Goal: Find specific page/section: Find specific page/section

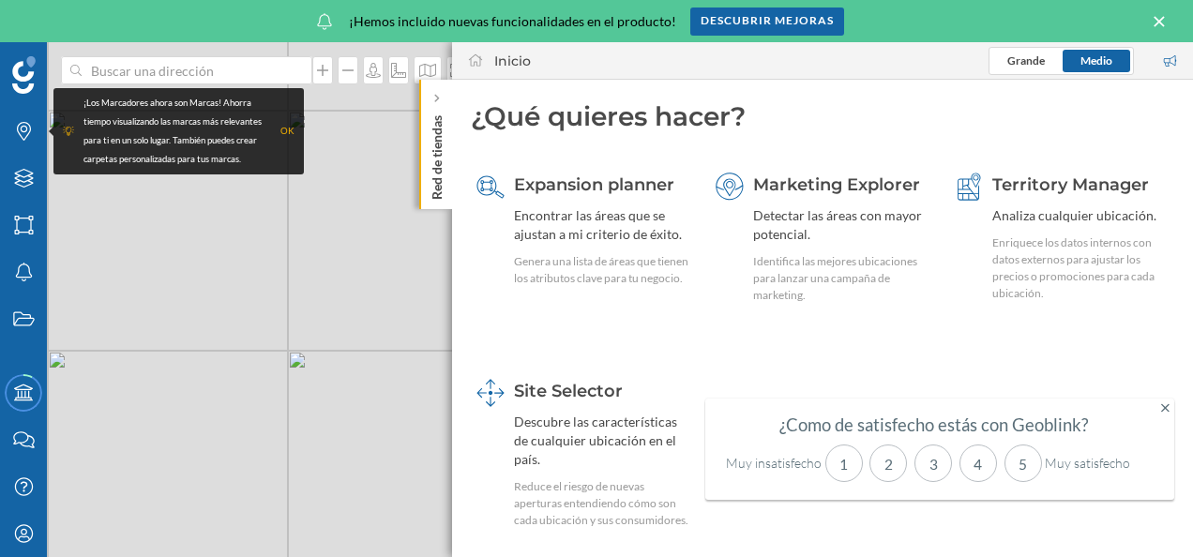
click at [1164, 407] on icon at bounding box center [1165, 407] width 8 height 13
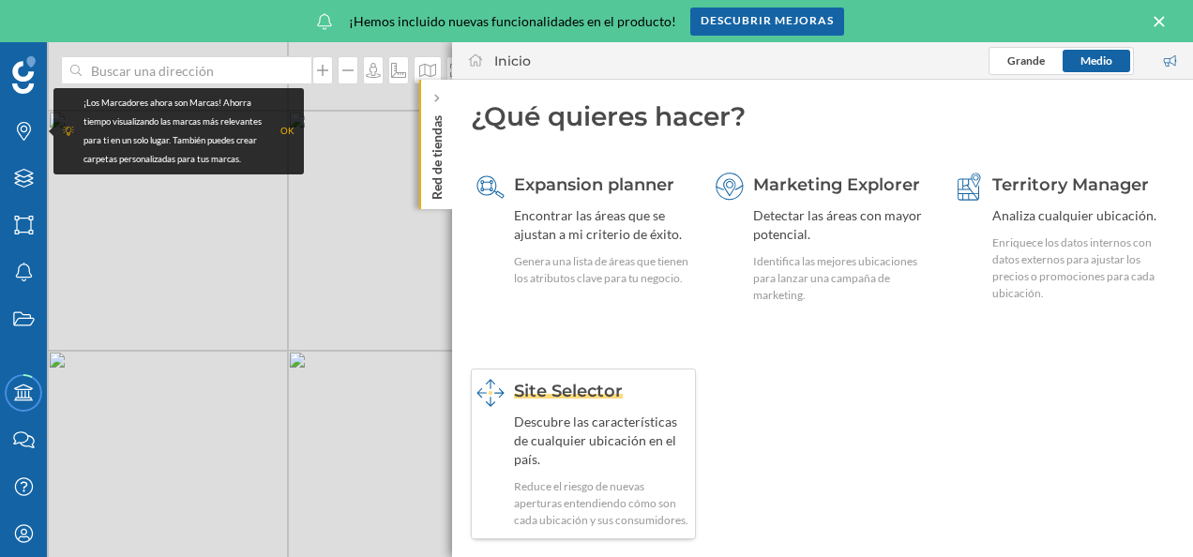
click at [536, 402] on div "Site Selector" at bounding box center [602, 391] width 176 height 24
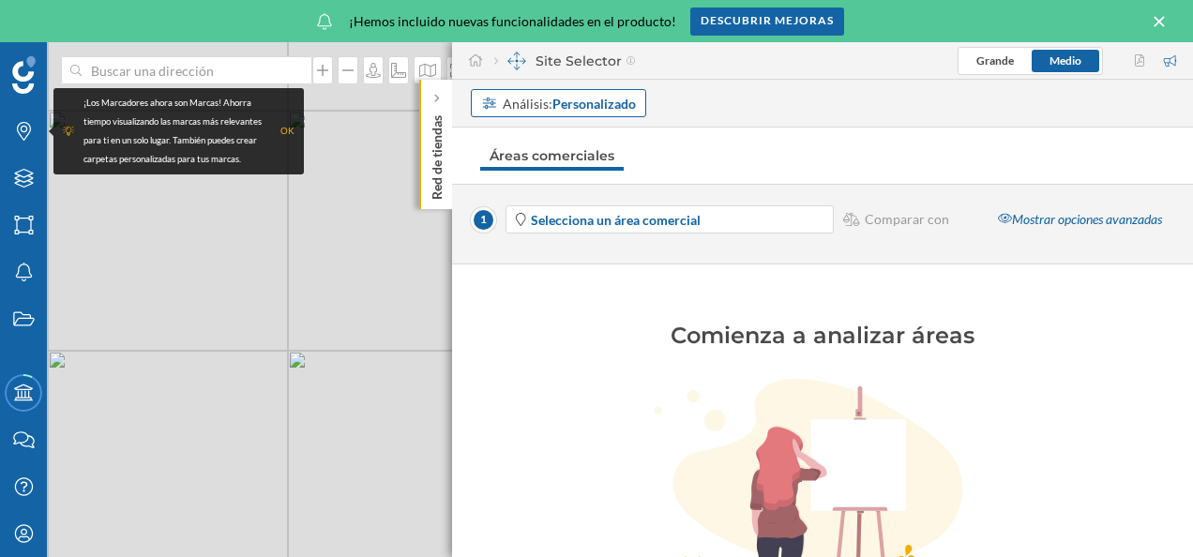
click at [589, 97] on strong "Personalizado" at bounding box center [593, 104] width 83 height 16
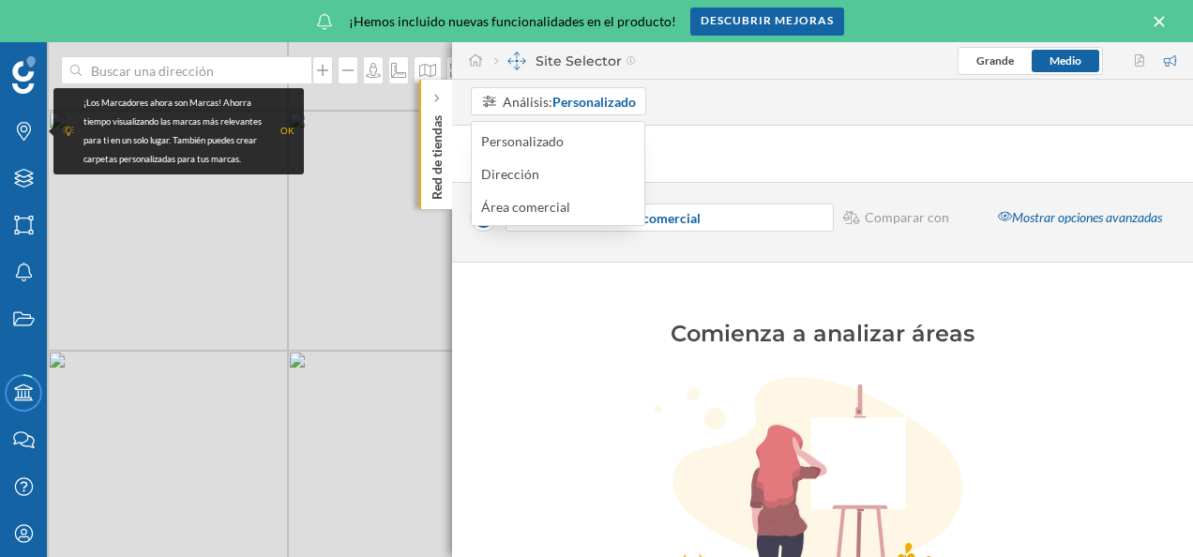
scroll to position [3, 0]
click at [544, 198] on div "Área comercial" at bounding box center [525, 205] width 89 height 16
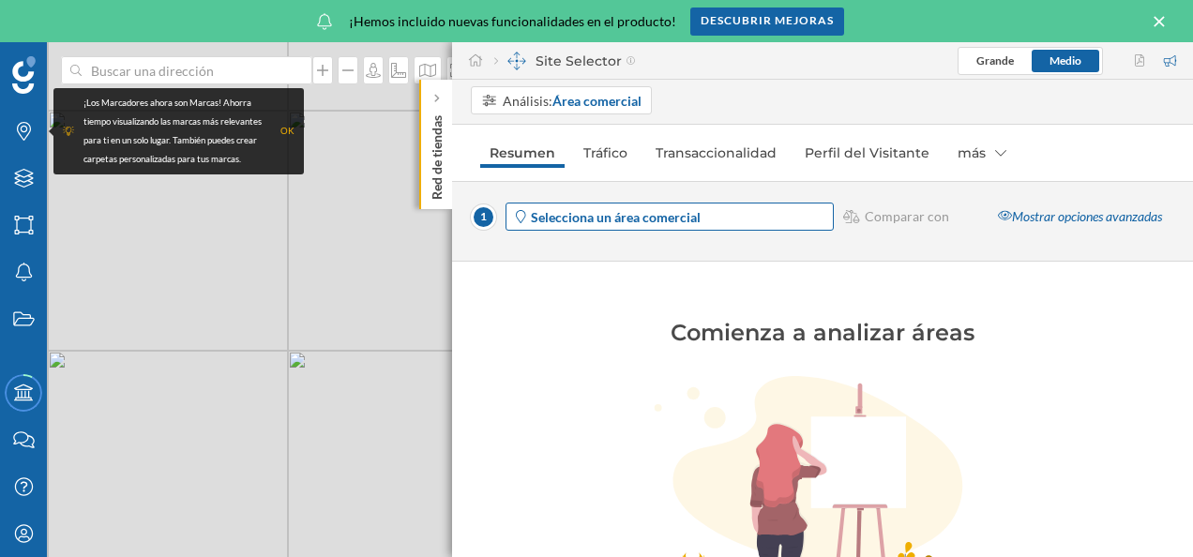
click at [717, 214] on span "Selecciona un área comercial" at bounding box center [681, 217] width 300 height 20
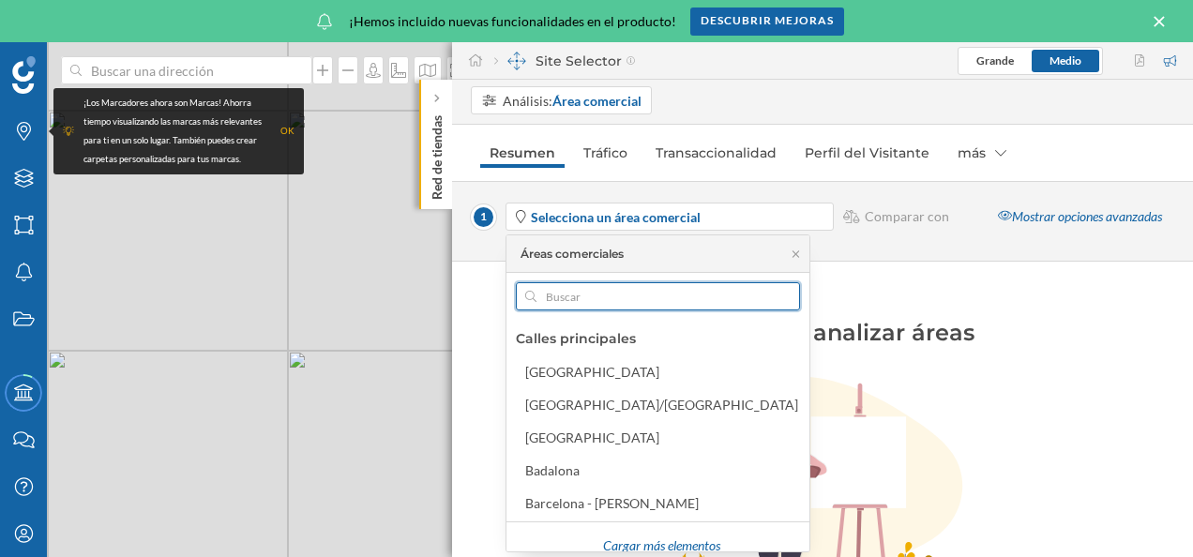
click at [612, 296] on input "text" at bounding box center [657, 296] width 243 height 28
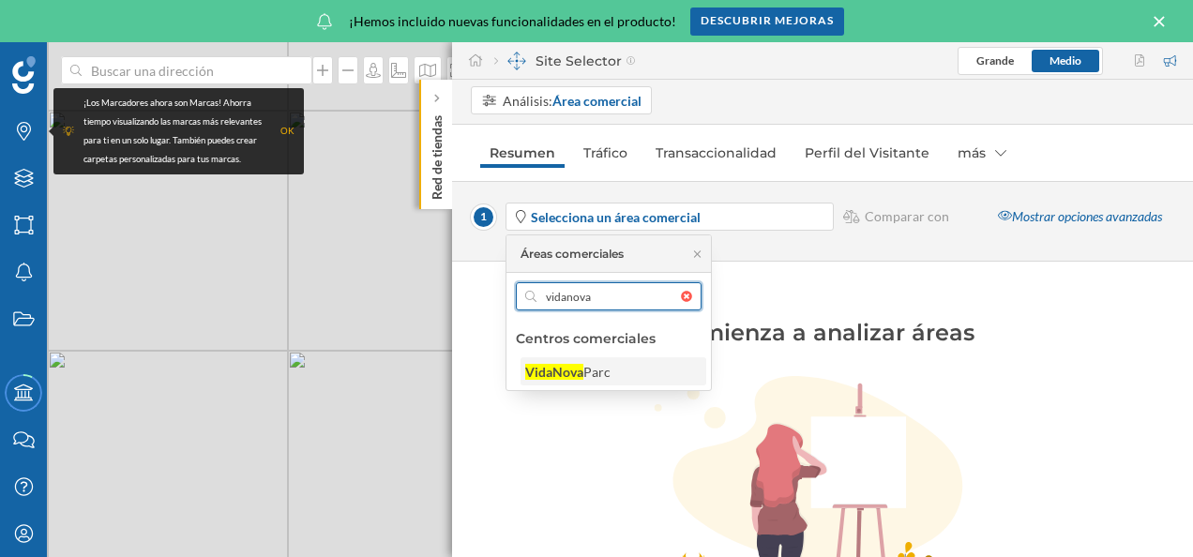
type input "vidanova"
click at [595, 373] on div "Parc" at bounding box center [596, 372] width 27 height 16
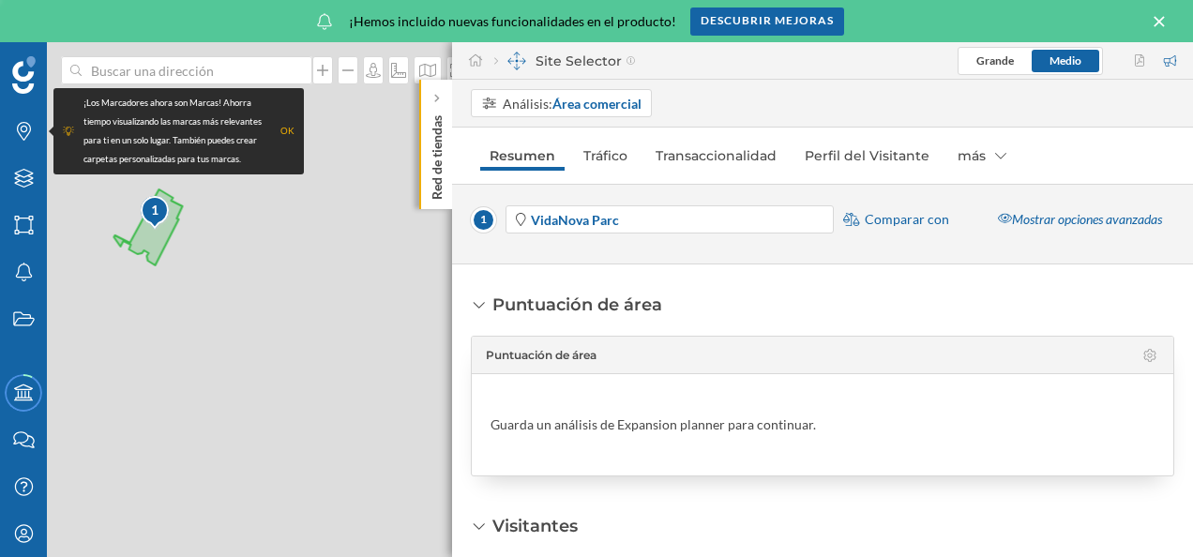
scroll to position [0, 0]
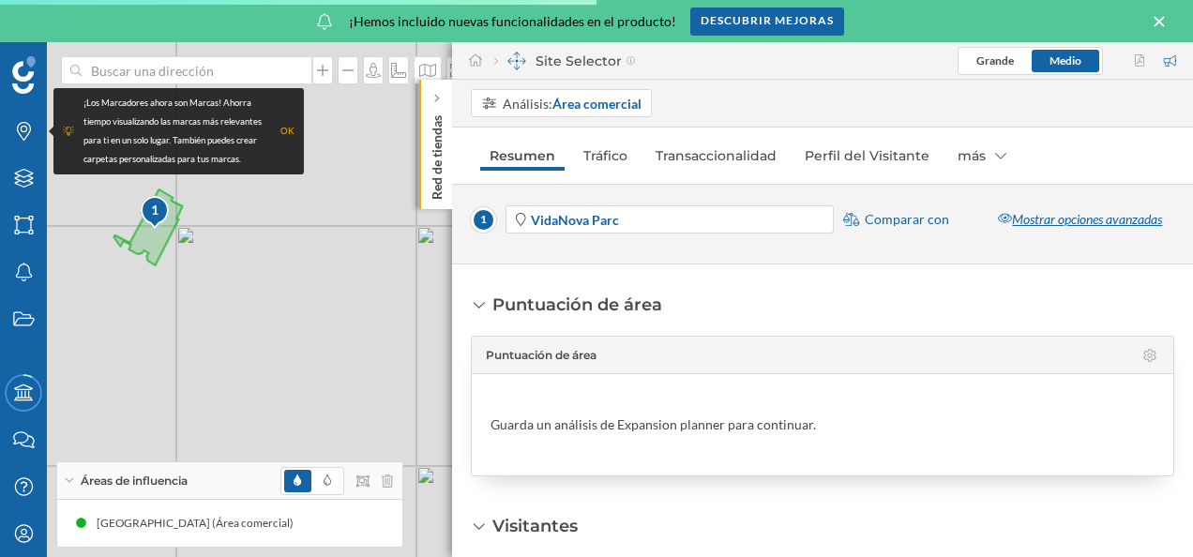
click at [1060, 210] on div "Mostrar opciones avanzadas" at bounding box center [1080, 219] width 188 height 28
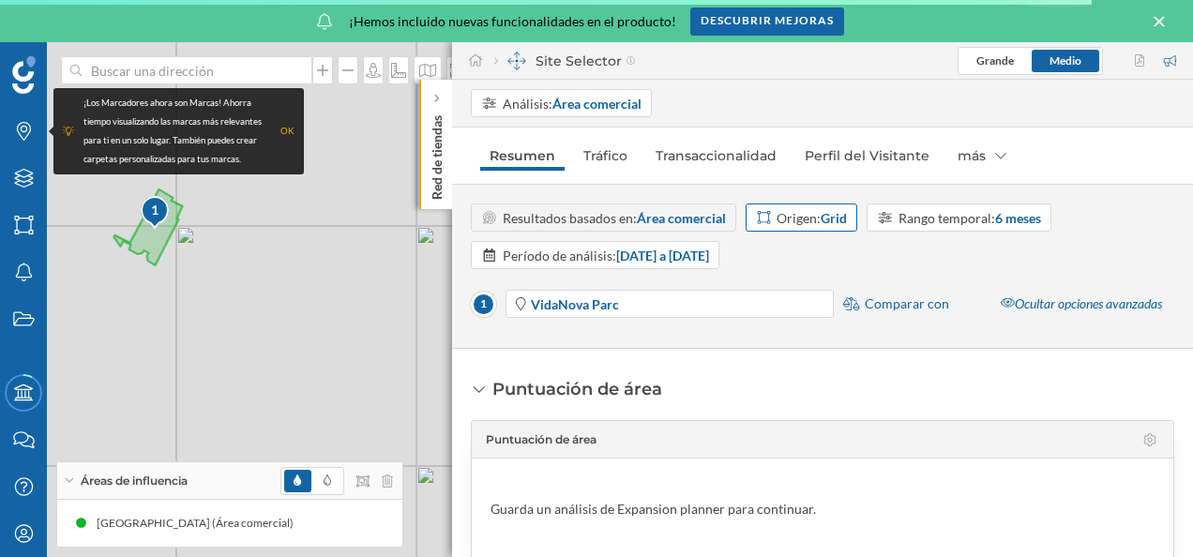
click at [821, 213] on div "Origen: Grid" at bounding box center [811, 218] width 70 height 20
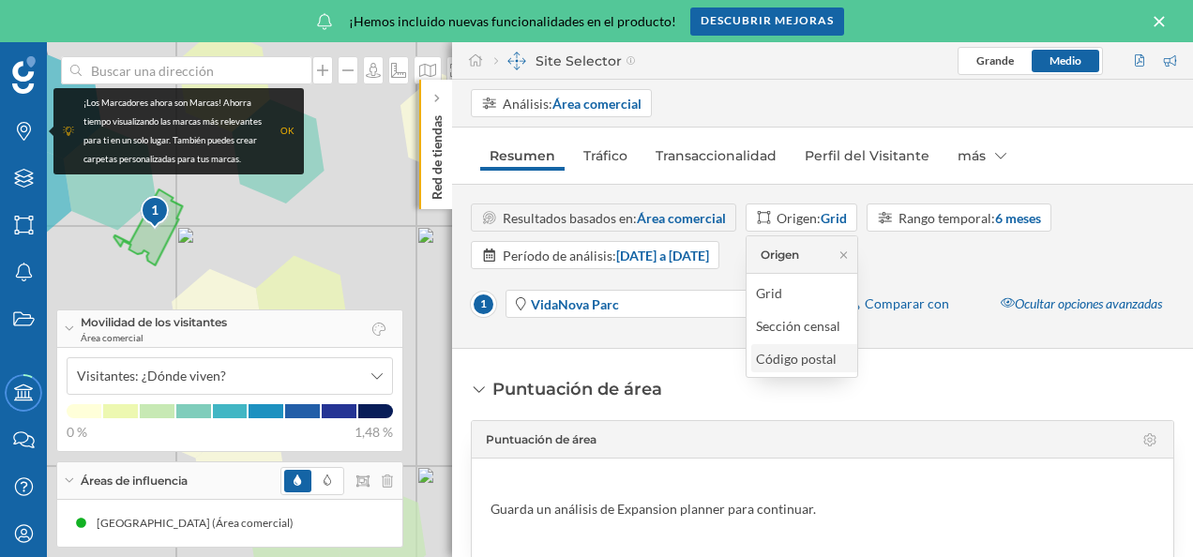
click at [816, 363] on div "Código postal" at bounding box center [796, 359] width 81 height 16
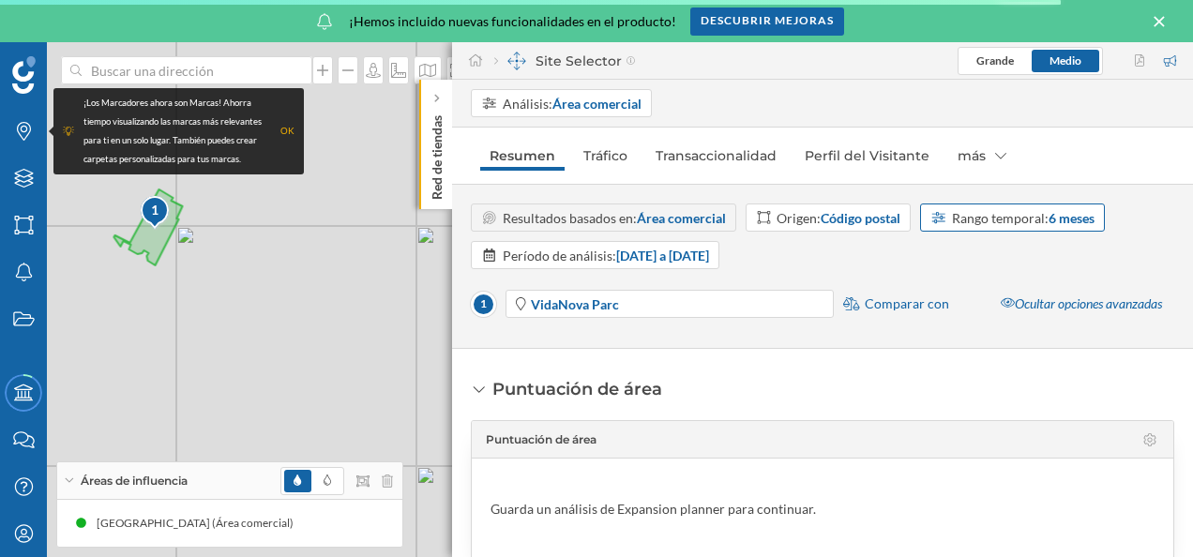
click at [1048, 211] on div "Rango temporal: 6 meses" at bounding box center [1023, 218] width 143 height 20
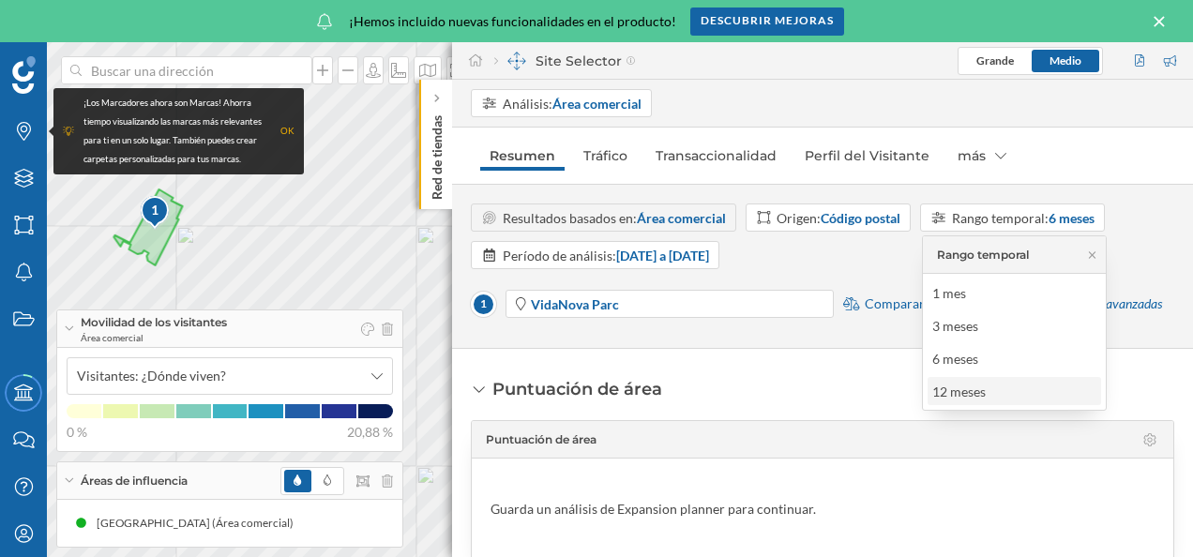
click at [990, 383] on div "12 meses" at bounding box center [963, 392] width 63 height 20
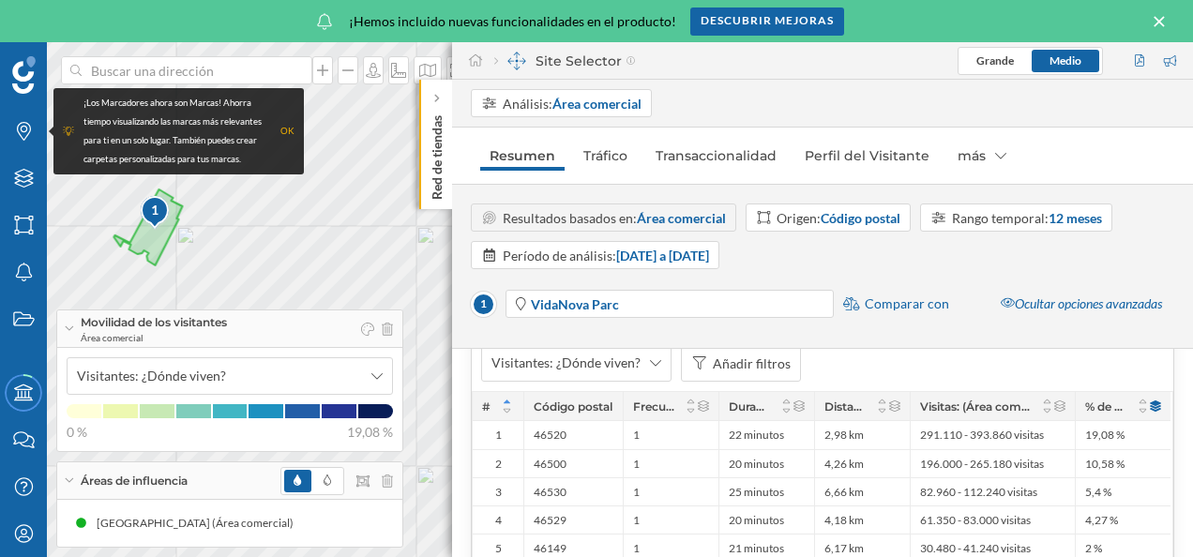
scroll to position [563, 0]
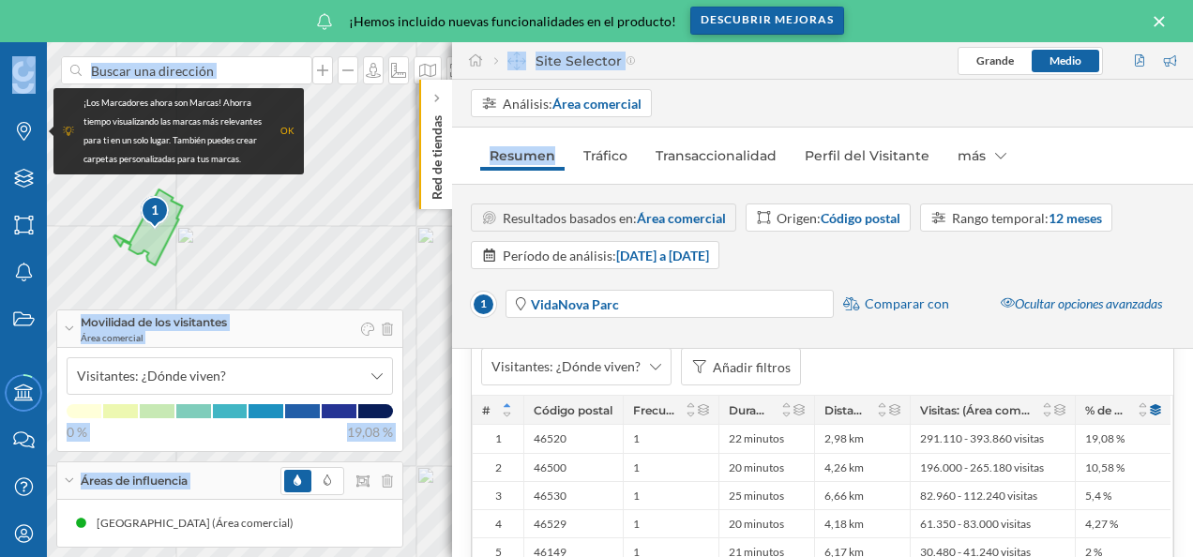
drag, startPoint x: 858, startPoint y: 64, endPoint x: 821, endPoint y: 8, distance: 67.6
click at [821, 8] on div "Marcas Capas Áreas Notificaciones Estados Academy Contacta con nosotros Centro …" at bounding box center [596, 278] width 1193 height 557
click at [1018, 313] on div "Ocultar opciones avanzadas" at bounding box center [1081, 304] width 186 height 28
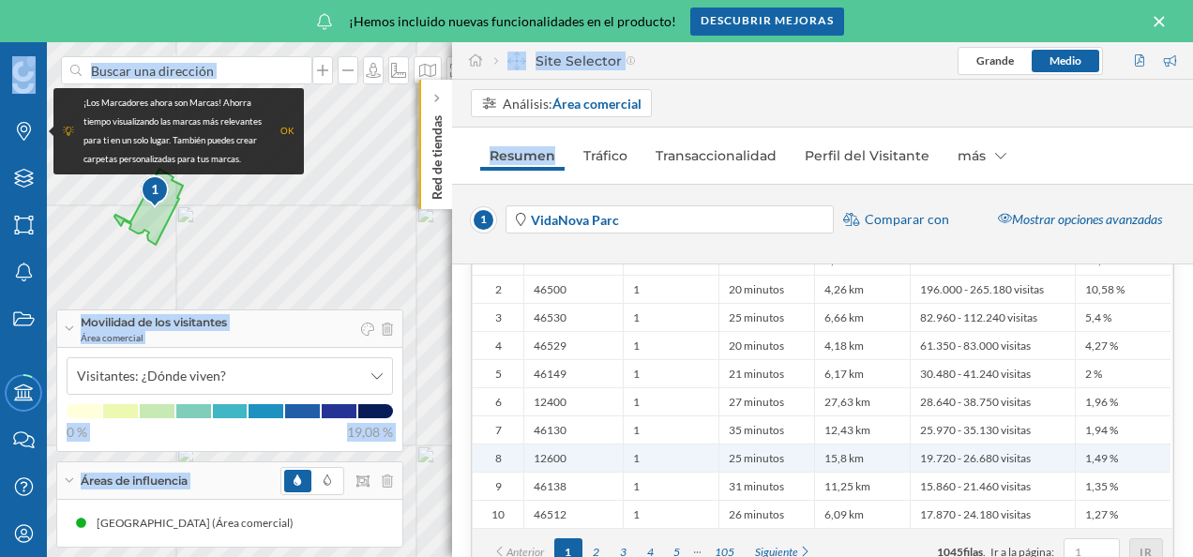
scroll to position [750, 0]
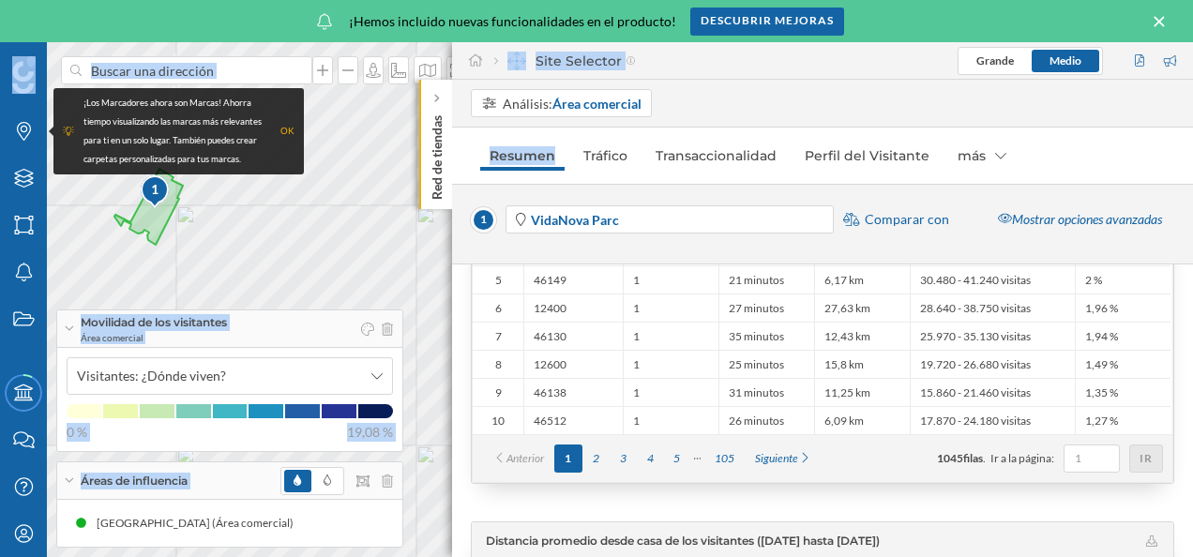
click at [883, 448] on div "Anterior 1 2 3 4 5 105 Siguiente 1045 filas . Ir a la página: Ir" at bounding box center [822, 459] width 681 height 28
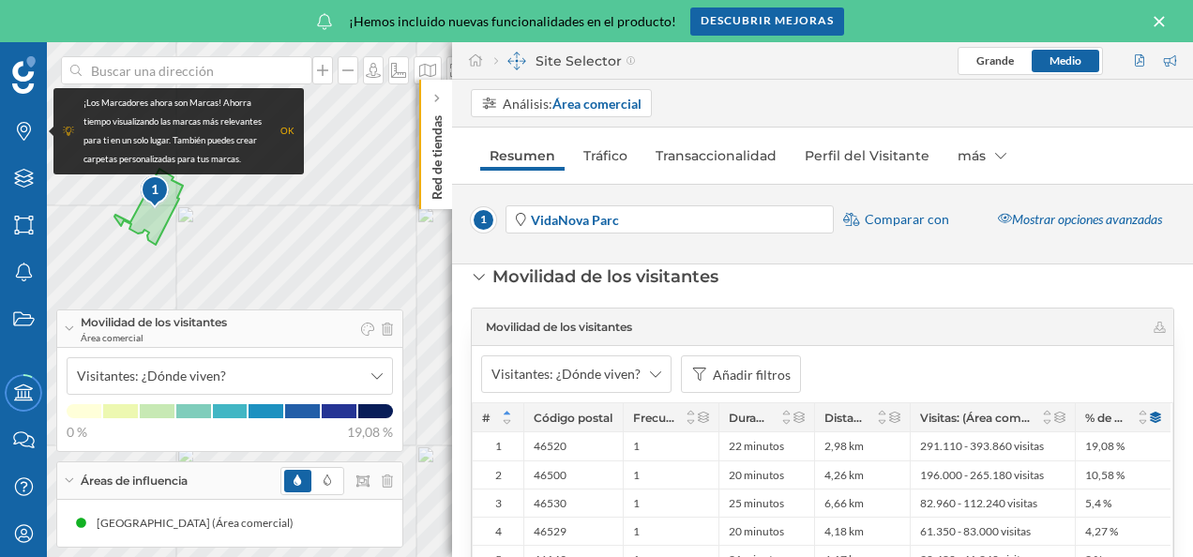
scroll to position [469, 0]
click at [1155, 324] on icon at bounding box center [1160, 329] width 14 height 11
click at [655, 371] on icon at bounding box center [655, 375] width 11 height 13
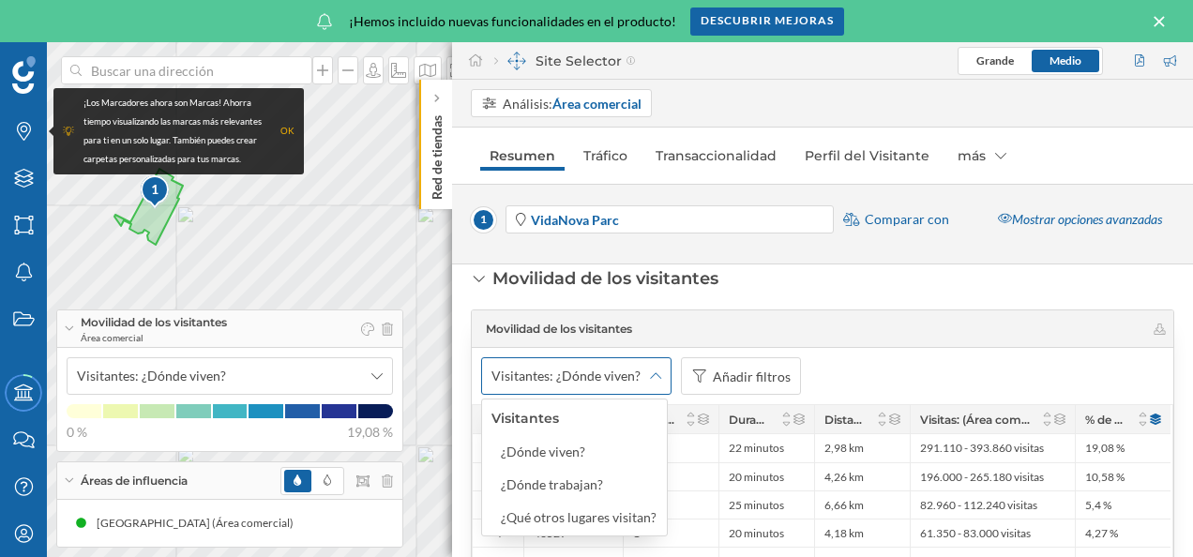
click at [655, 371] on icon at bounding box center [655, 375] width 11 height 13
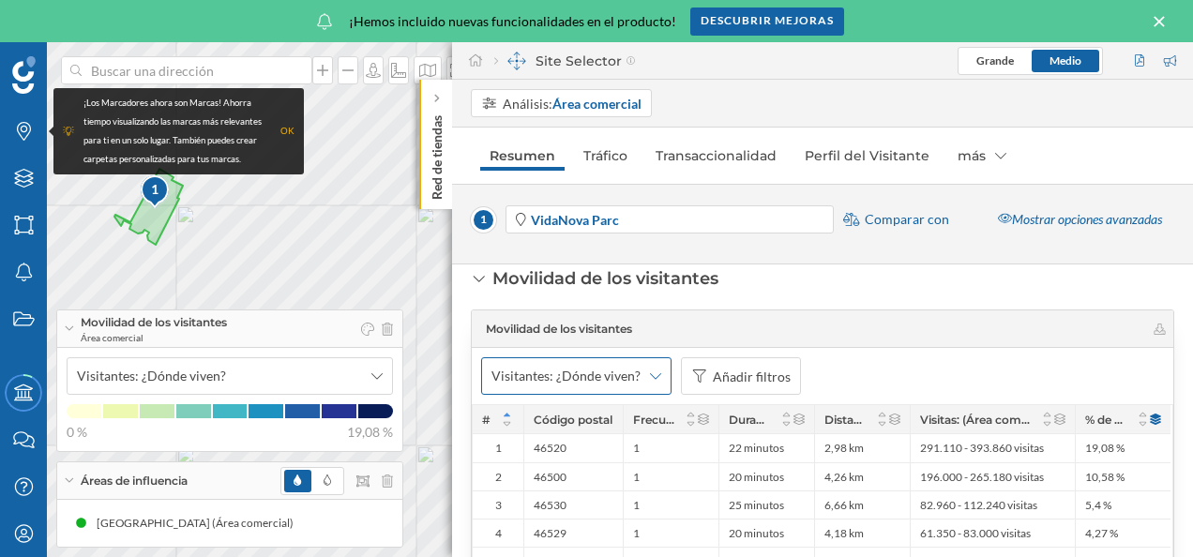
click at [655, 371] on icon at bounding box center [655, 375] width 11 height 13
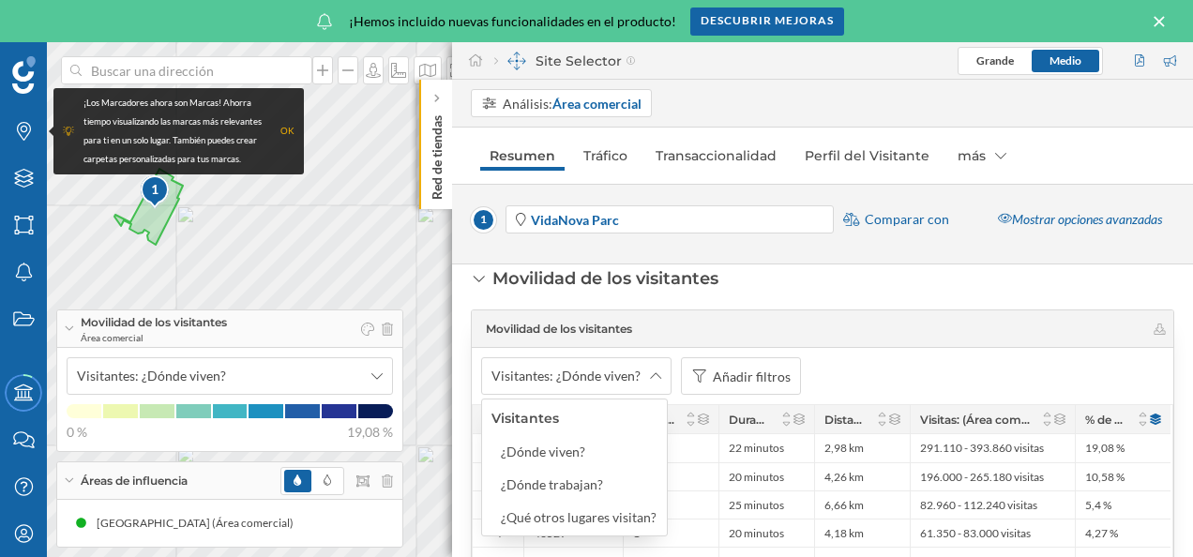
click at [931, 368] on div "Visitantes: ¿Dónde viven? Añadir filtros" at bounding box center [822, 376] width 701 height 56
